Goal: Transaction & Acquisition: Purchase product/service

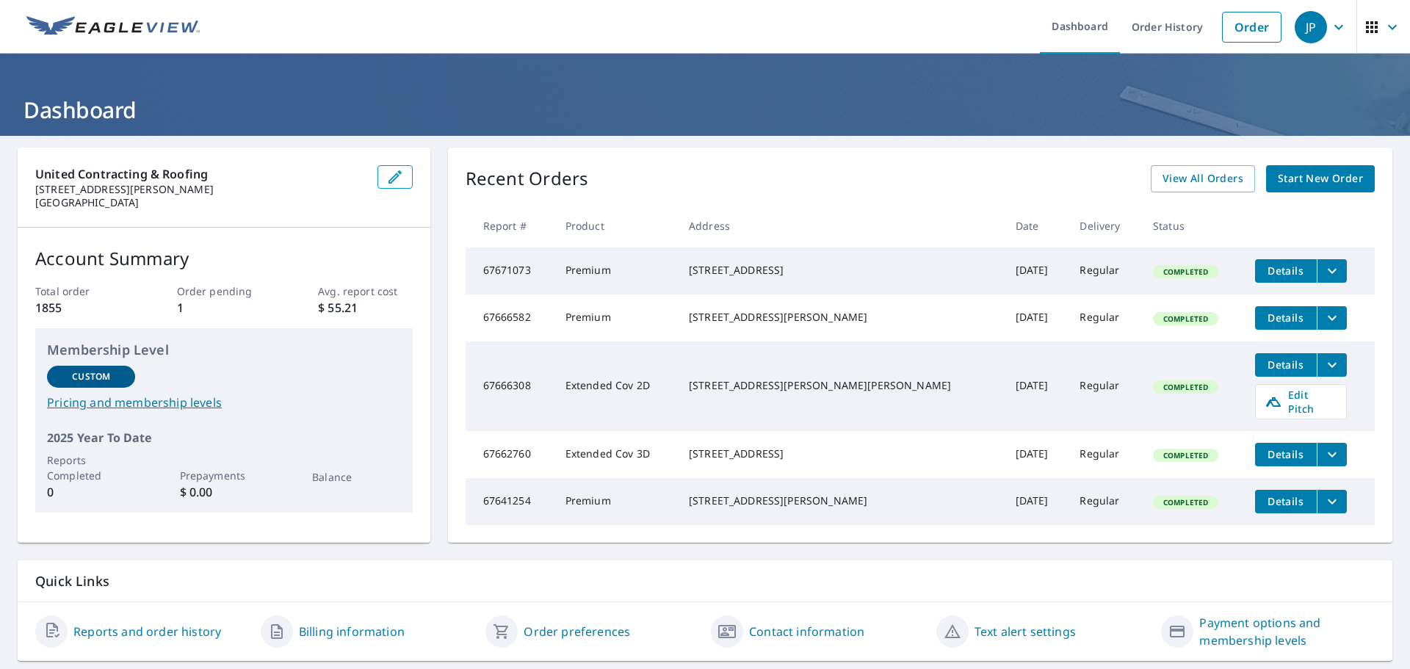
click at [1325, 180] on span "Start New Order" at bounding box center [1320, 179] width 85 height 18
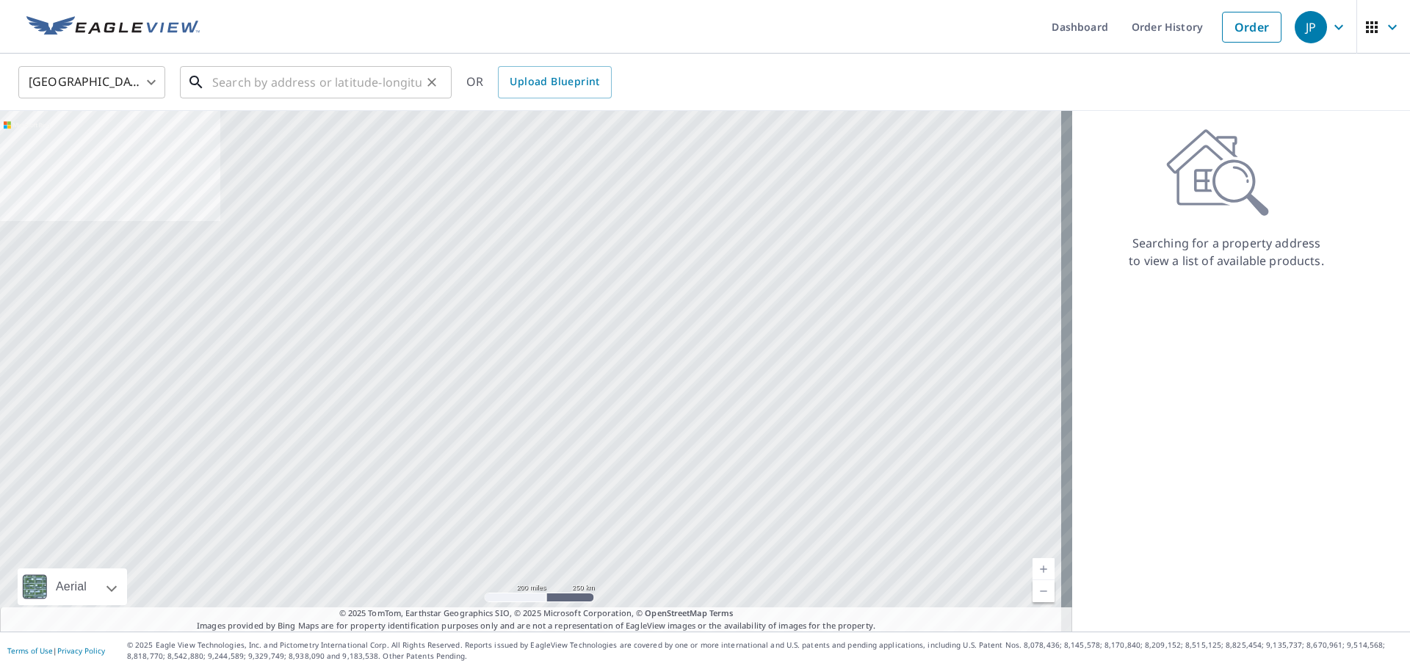
click at [325, 95] on input "text" at bounding box center [316, 82] width 209 height 41
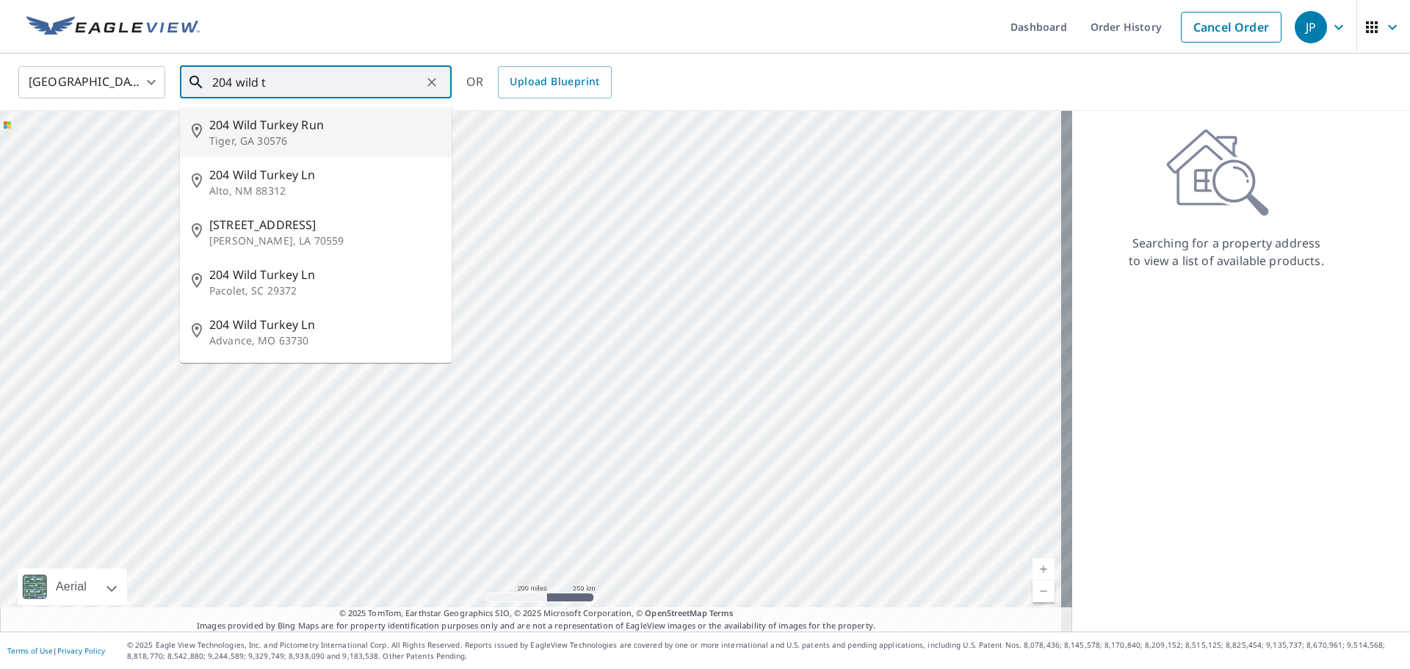
click at [301, 131] on span "204 Wild Turkey Run" at bounding box center [324, 125] width 231 height 18
type input "204 Wild Turkey Run Tiger, GA 30576"
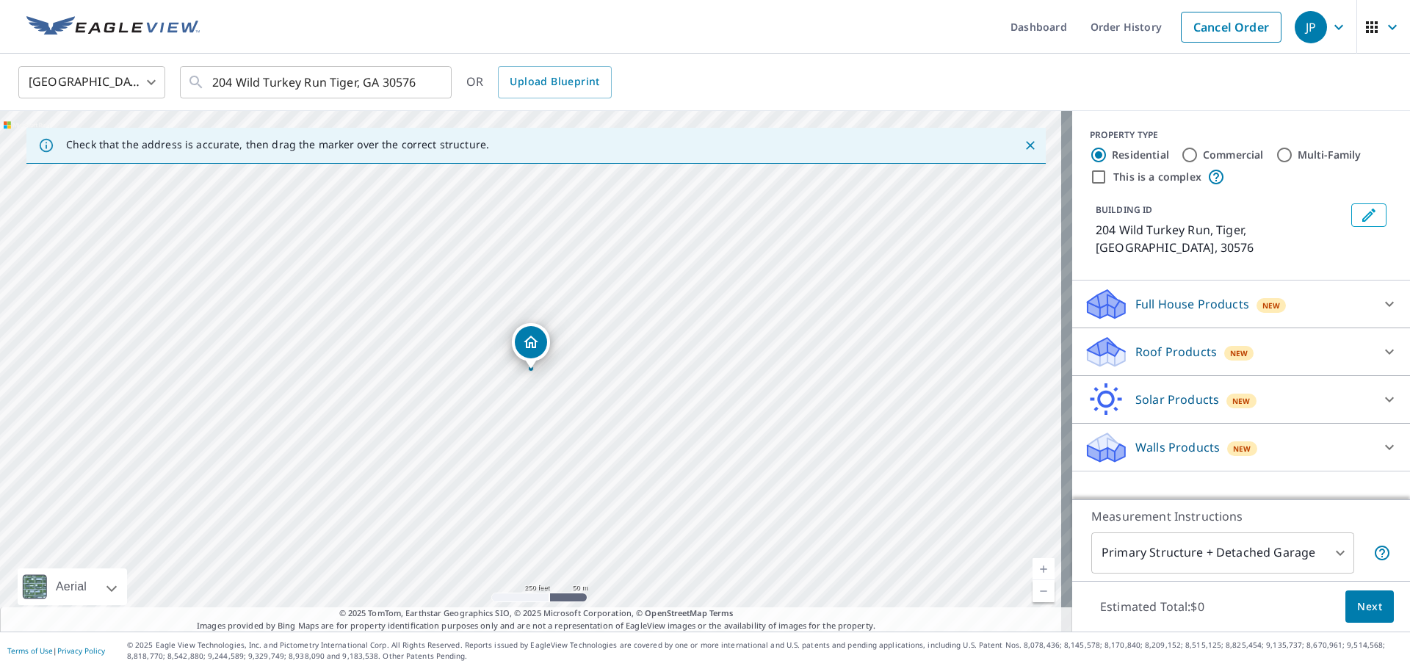
click at [1142, 295] on p "Full House Products" at bounding box center [1192, 304] width 114 height 18
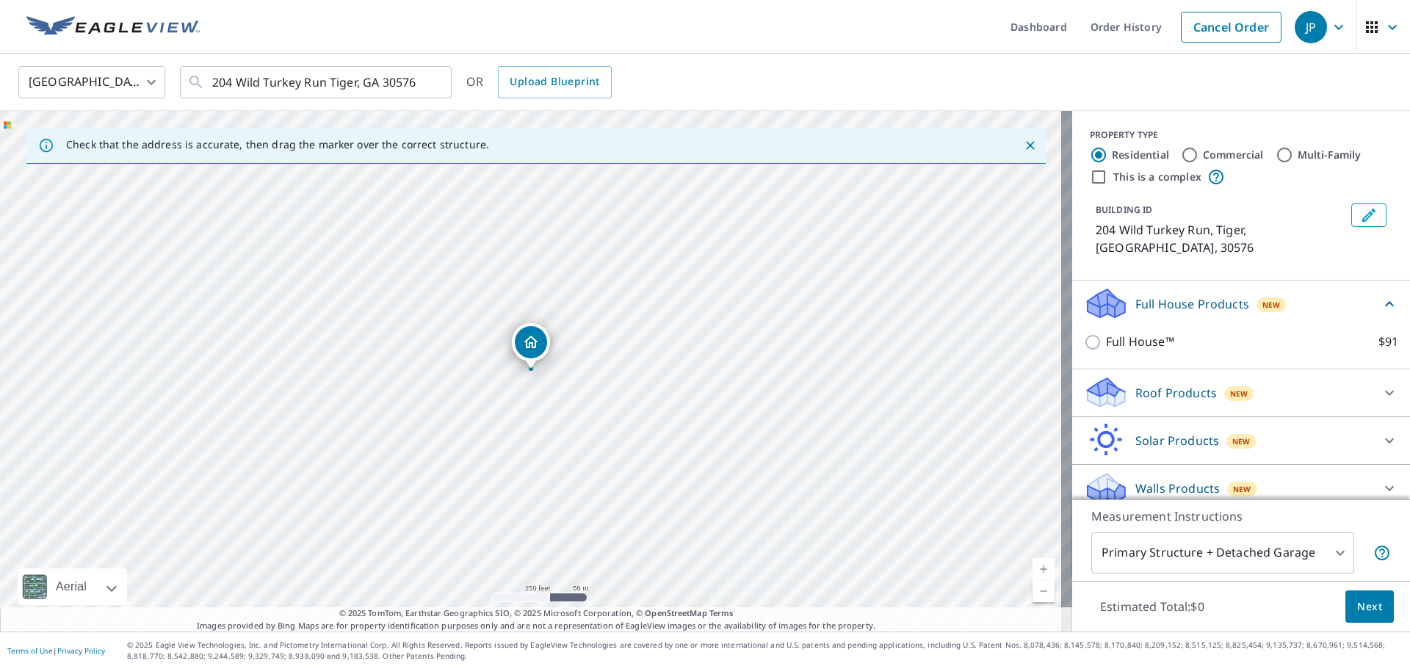
click at [1149, 384] on p "Roof Products" at bounding box center [1176, 393] width 82 height 18
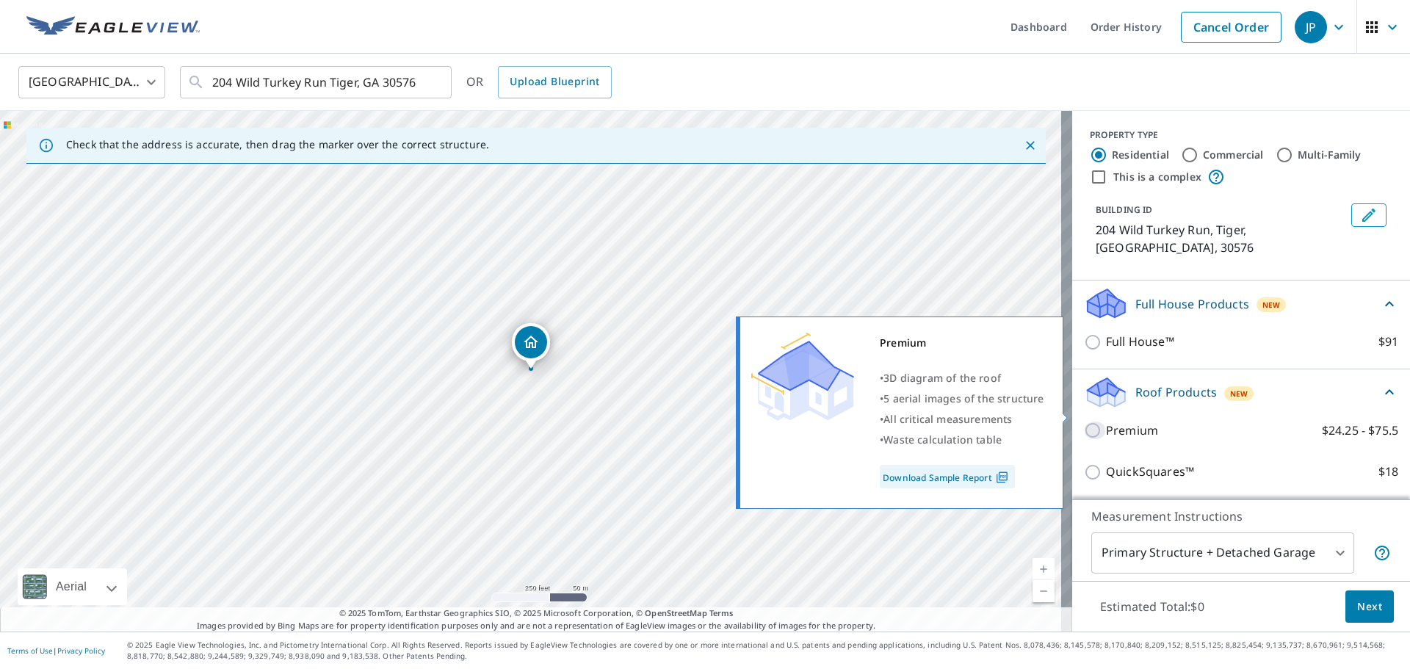
click at [1093, 422] on input "Premium $24.25 - $75.5" at bounding box center [1095, 431] width 22 height 18
checkbox input "true"
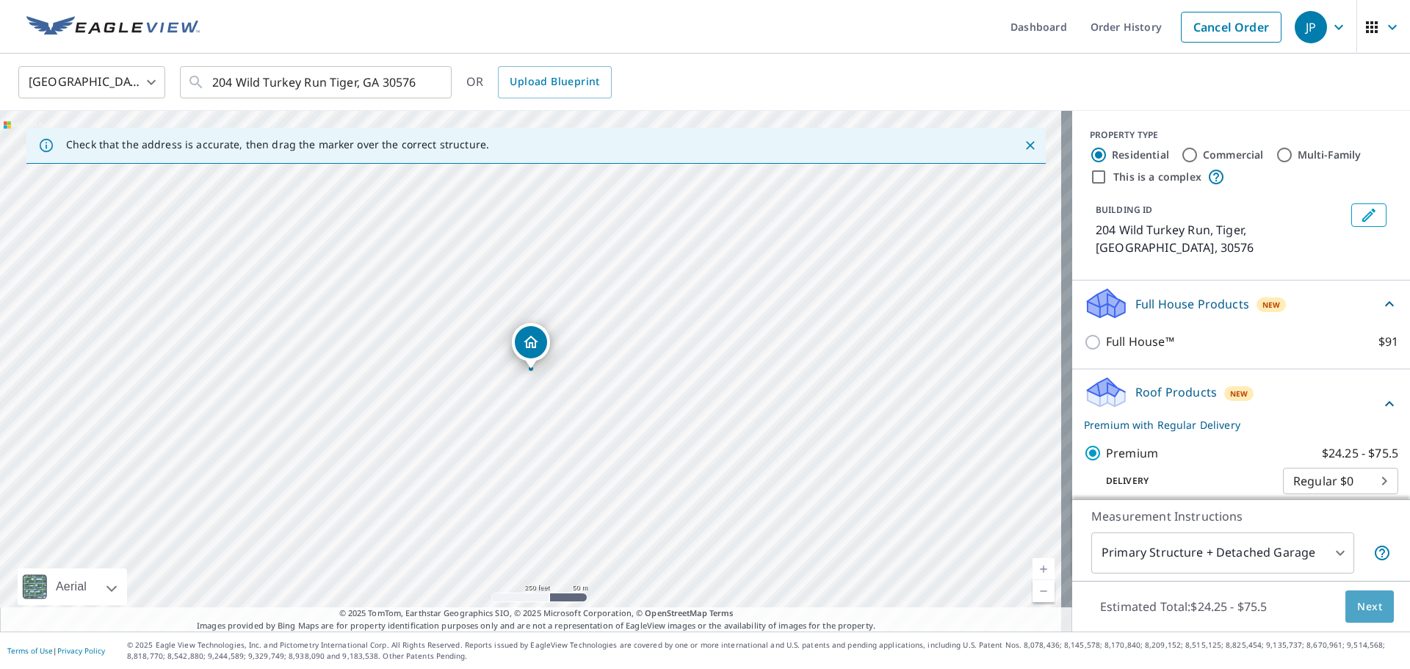
click at [1364, 621] on button "Next" at bounding box center [1369, 606] width 48 height 33
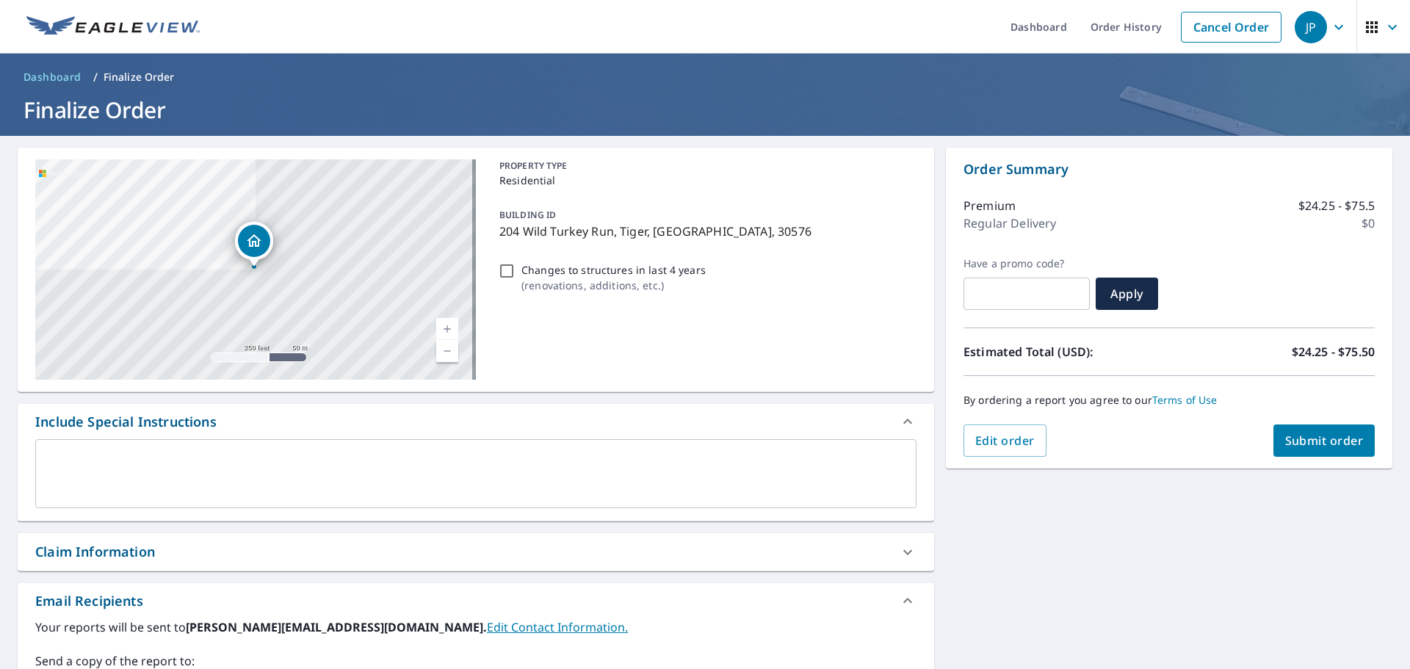
click at [1314, 430] on button "Submit order" at bounding box center [1324, 440] width 102 height 32
